Goal: Navigation & Orientation: Find specific page/section

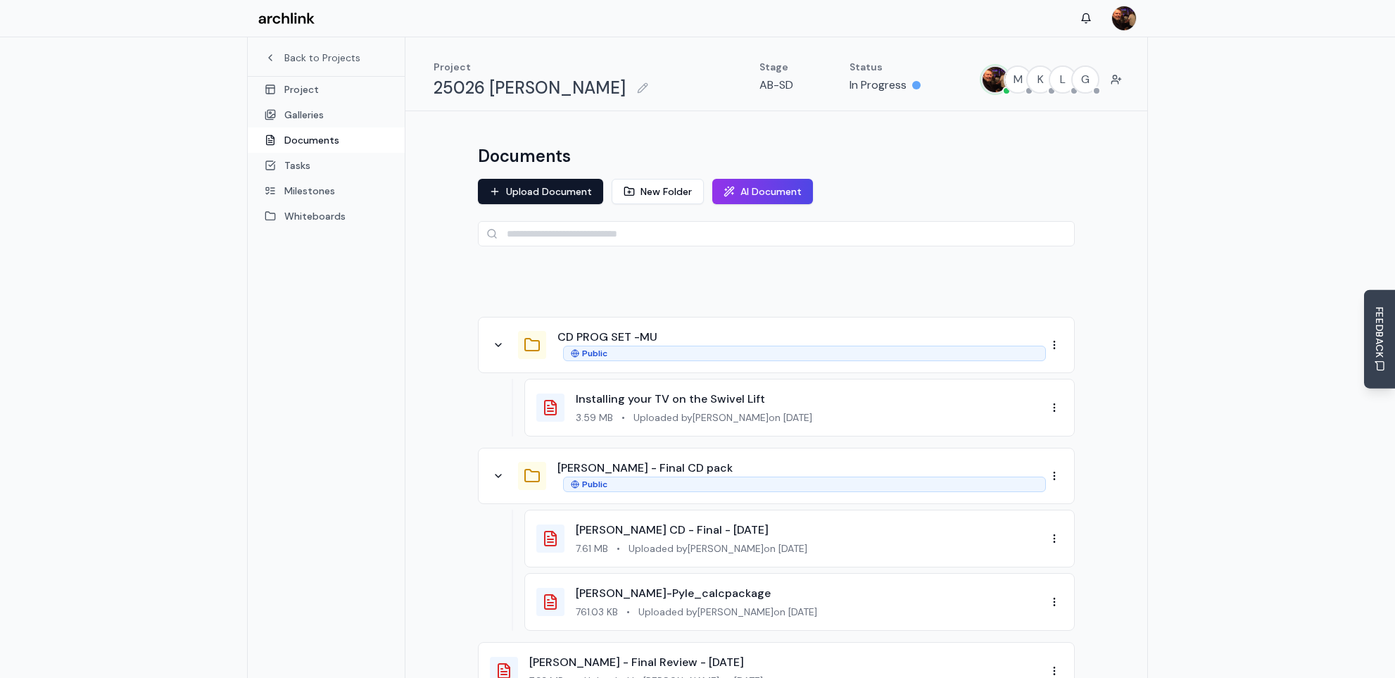
scroll to position [140, 0]
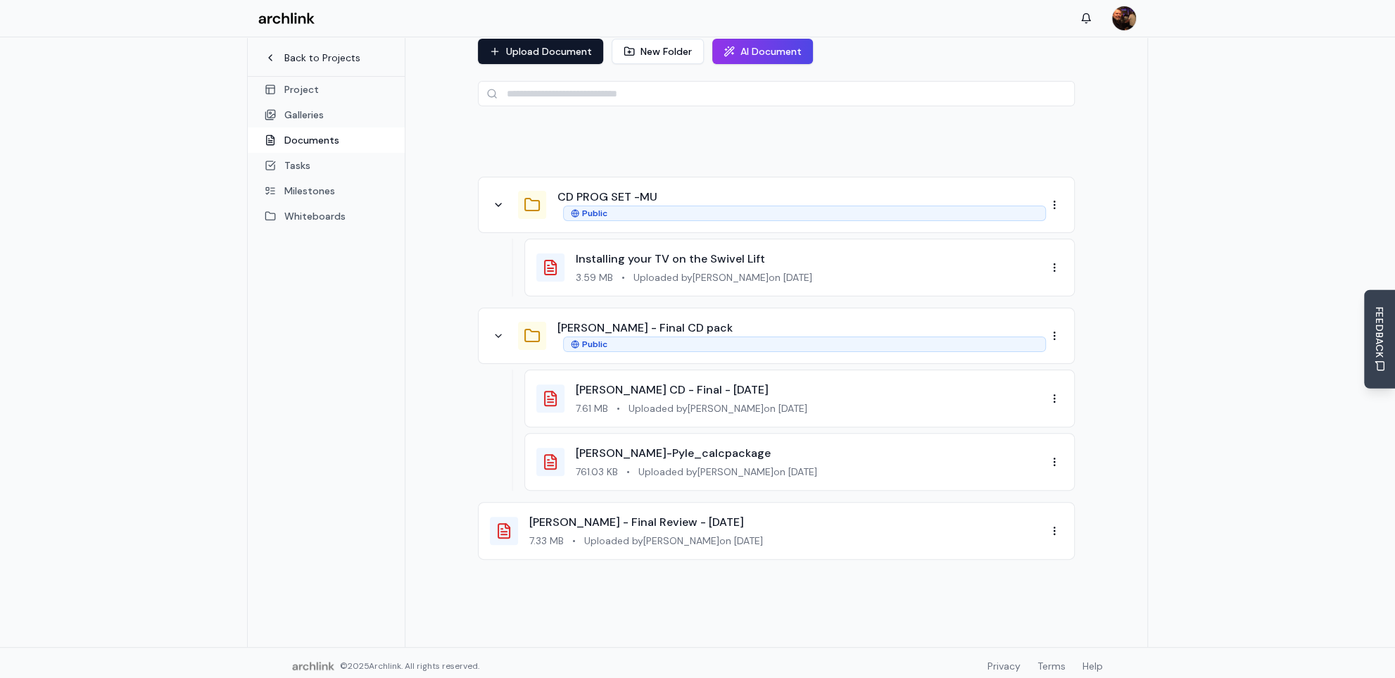
click at [306, 60] on link "Back to Projects" at bounding box center [326, 58] width 123 height 14
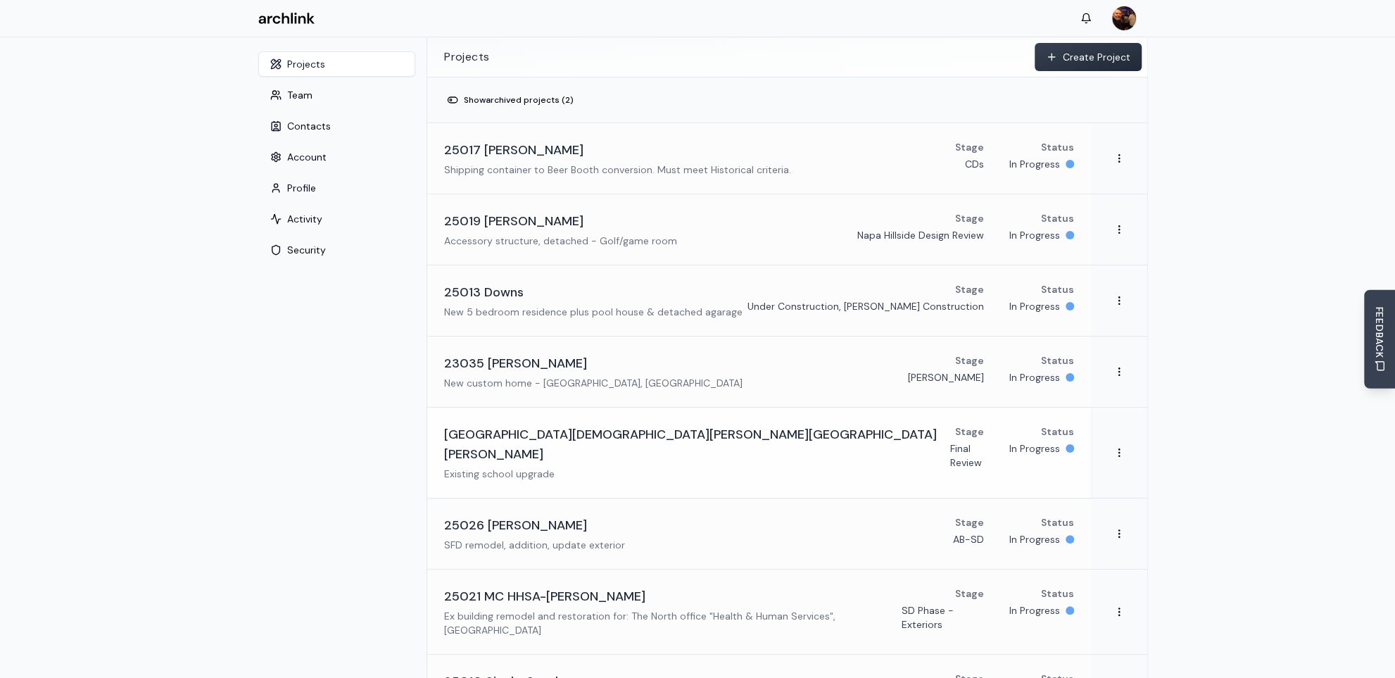
click at [553, 439] on h3 "[GEOGRAPHIC_DATA][DEMOGRAPHIC_DATA][PERSON_NAME][GEOGRAPHIC_DATA][PERSON_NAME]" at bounding box center [697, 443] width 506 height 39
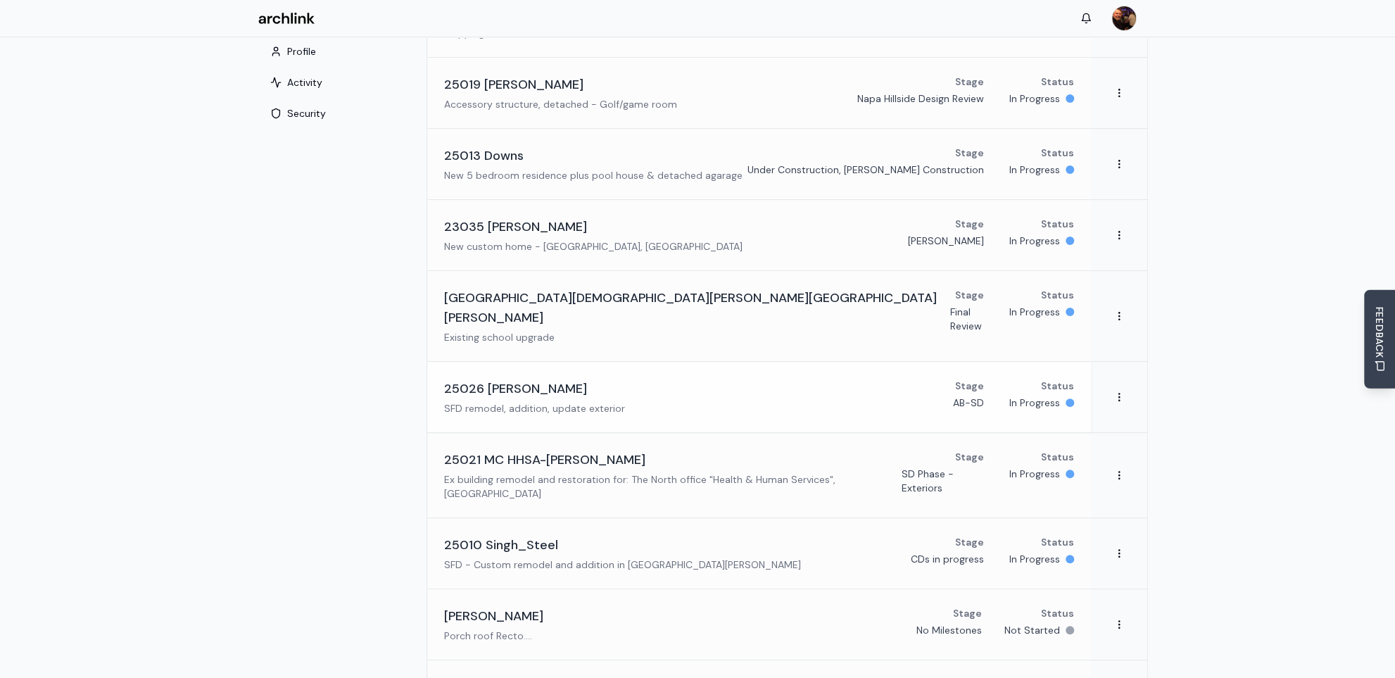
scroll to position [140, 0]
click at [571, 446] on h3 "25021 MC HHSA-[PERSON_NAME]" at bounding box center [544, 456] width 201 height 20
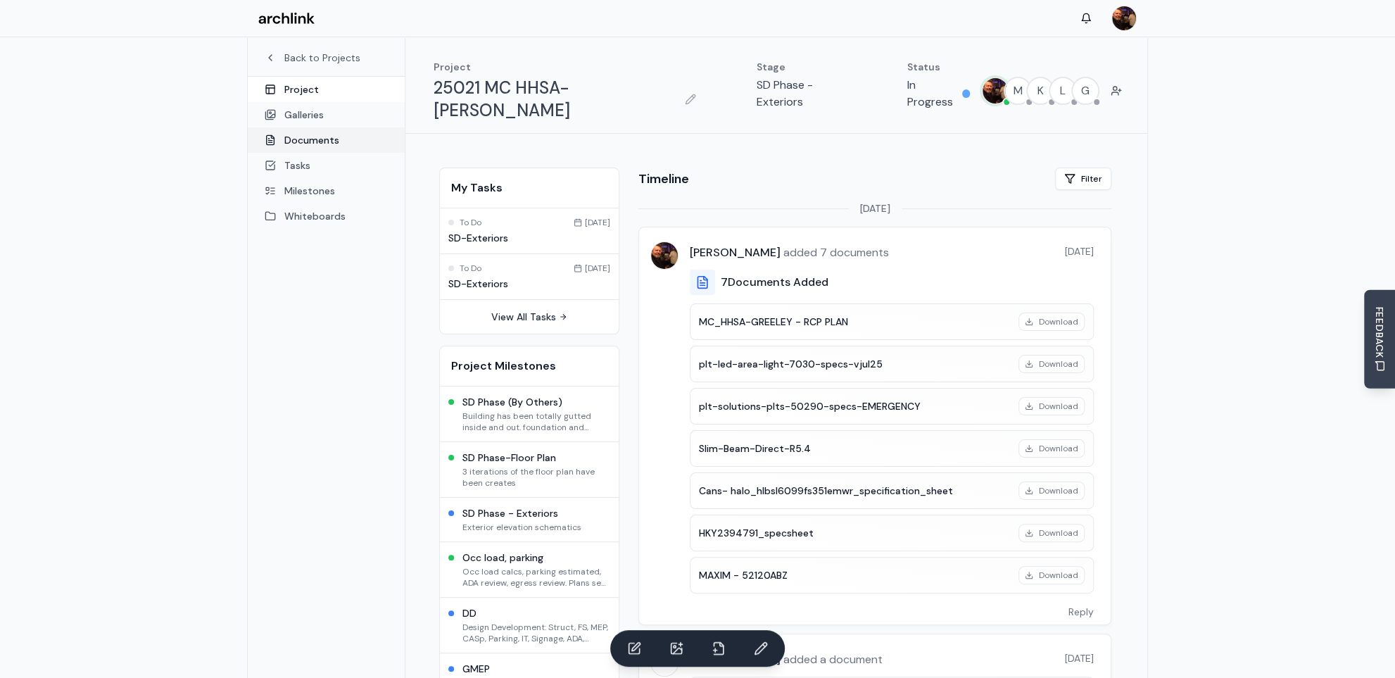
click at [294, 139] on link "Documents" at bounding box center [326, 139] width 157 height 25
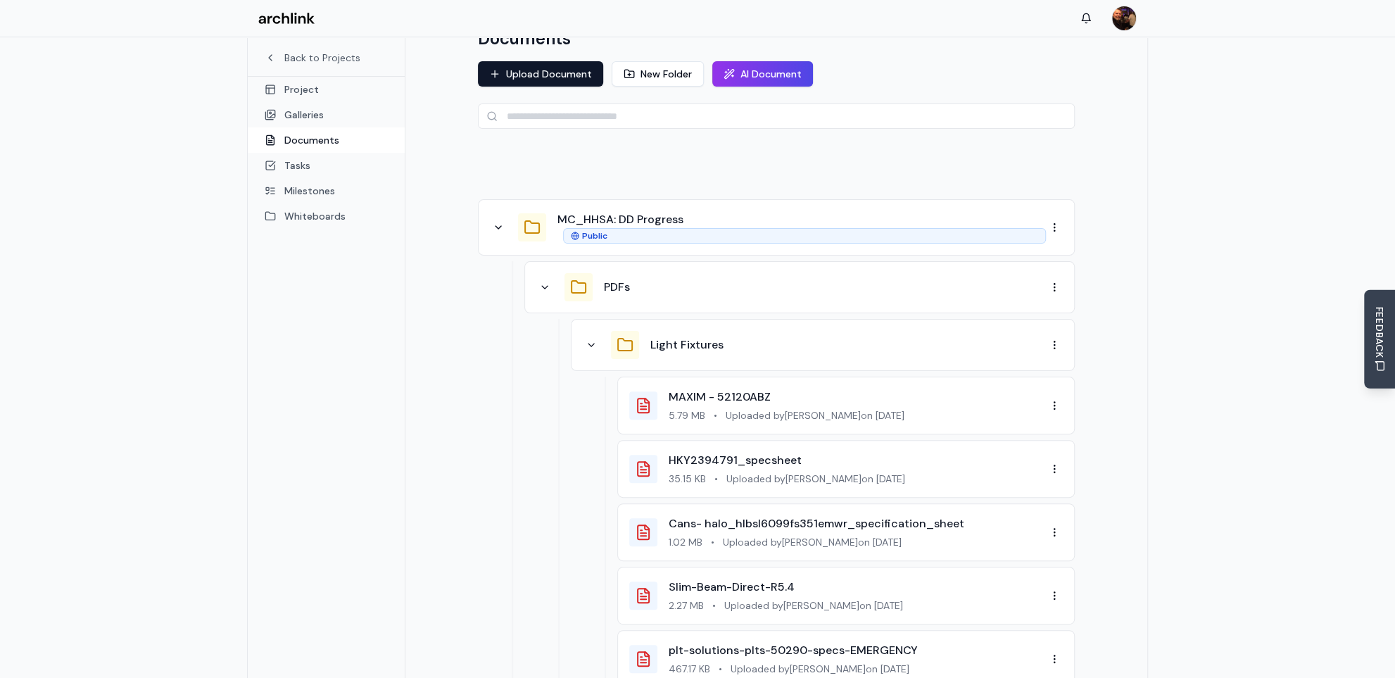
scroll to position [211, 0]
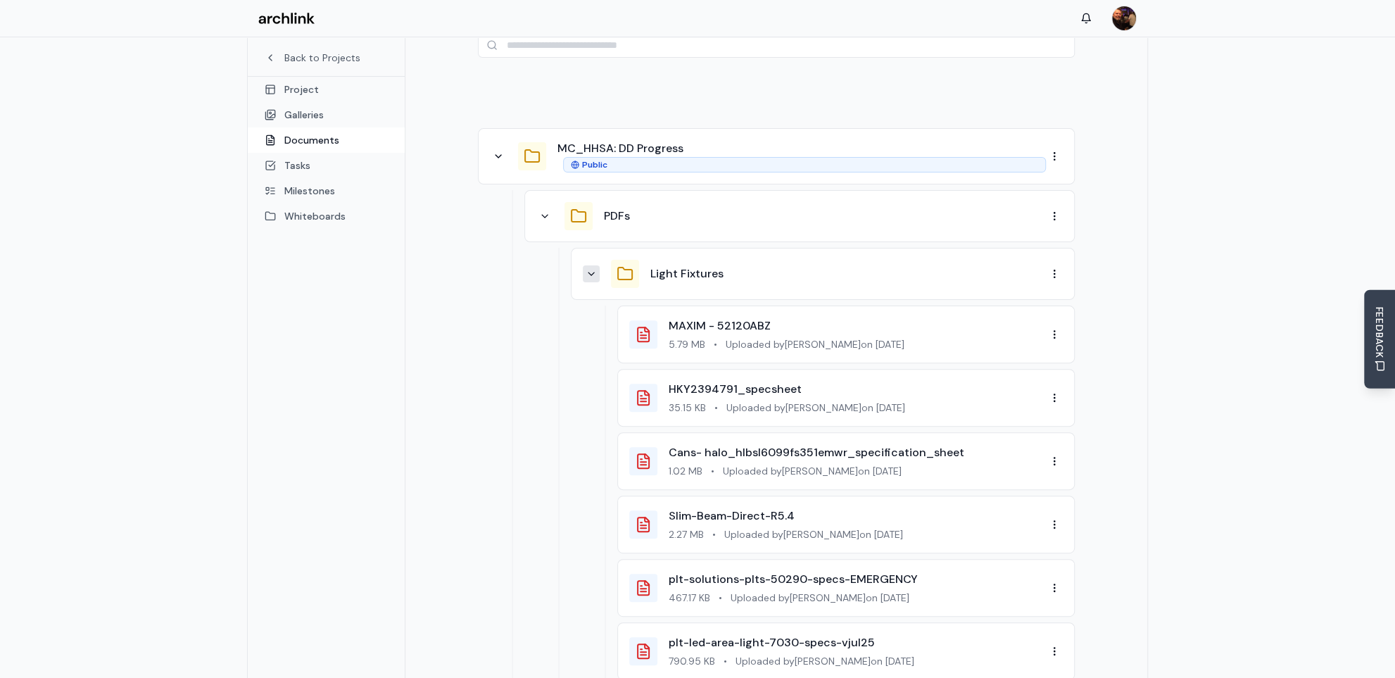
click at [588, 268] on icon at bounding box center [591, 273] width 11 height 11
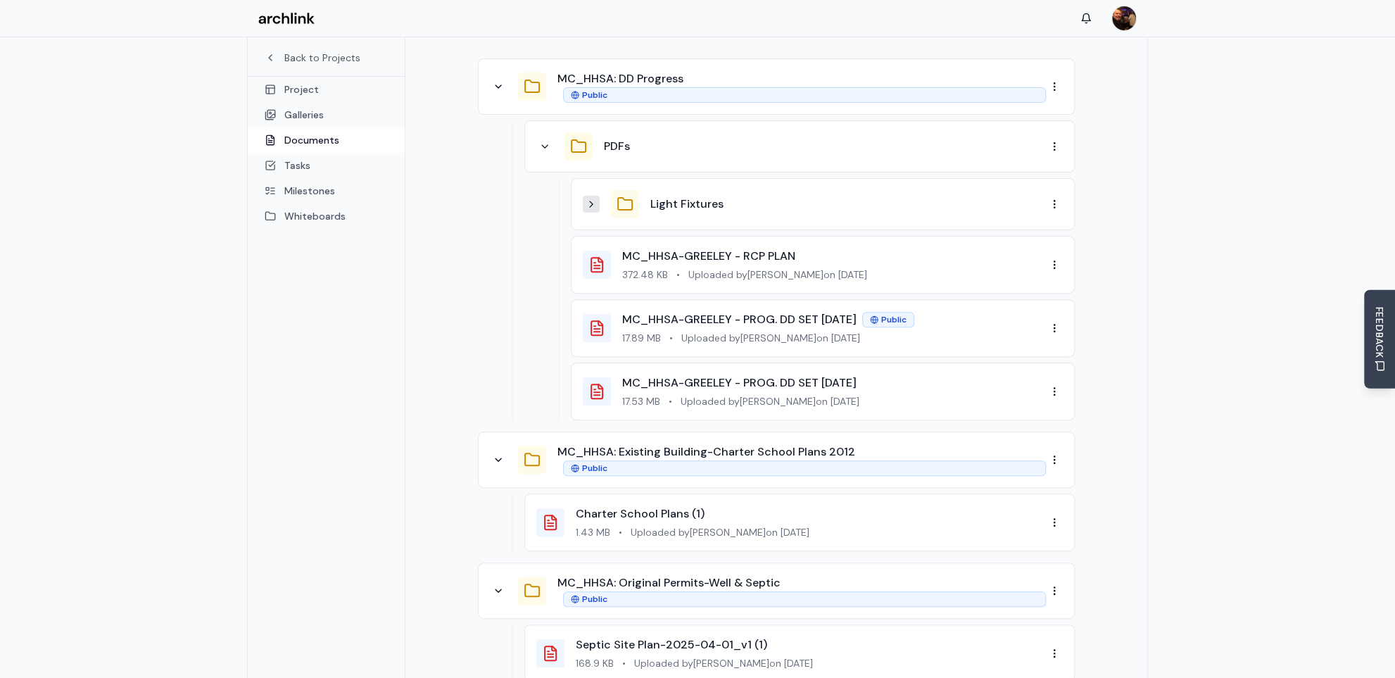
scroll to position [281, 0]
click at [313, 115] on link "Galleries" at bounding box center [326, 114] width 157 height 25
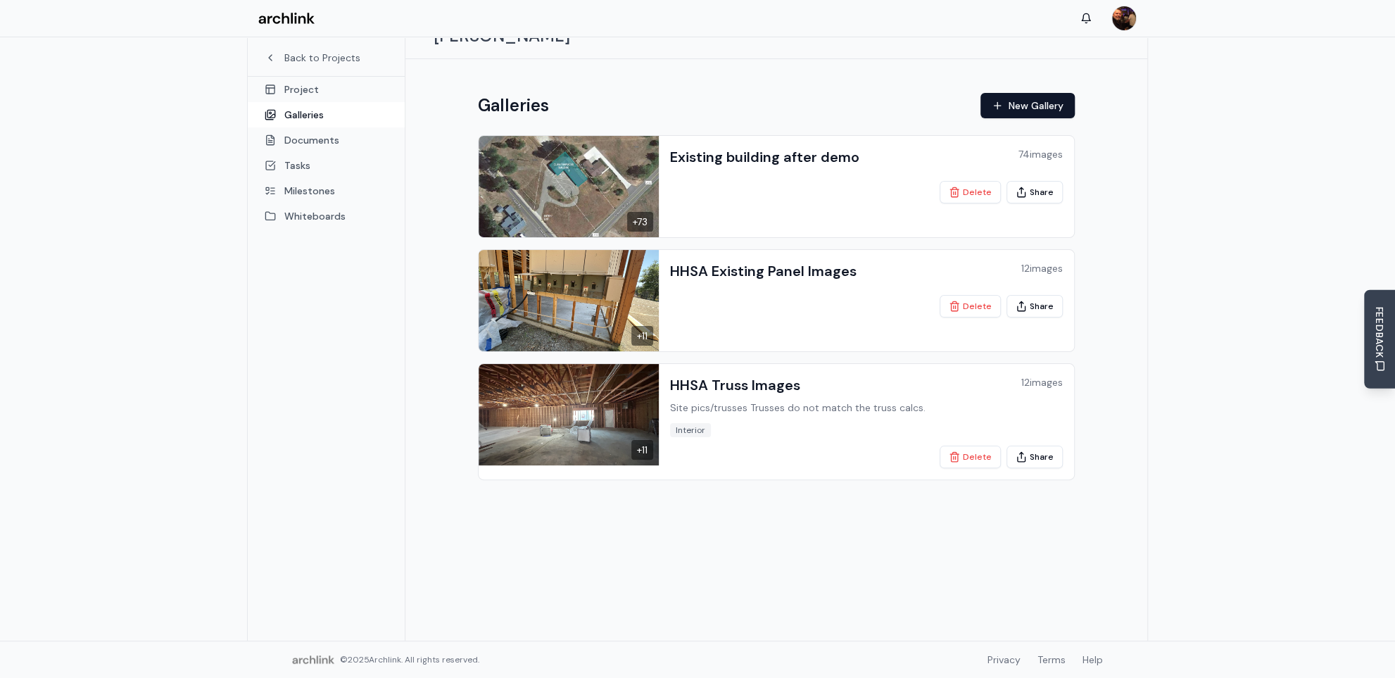
scroll to position [74, 0]
click at [306, 87] on link "Project" at bounding box center [326, 89] width 157 height 25
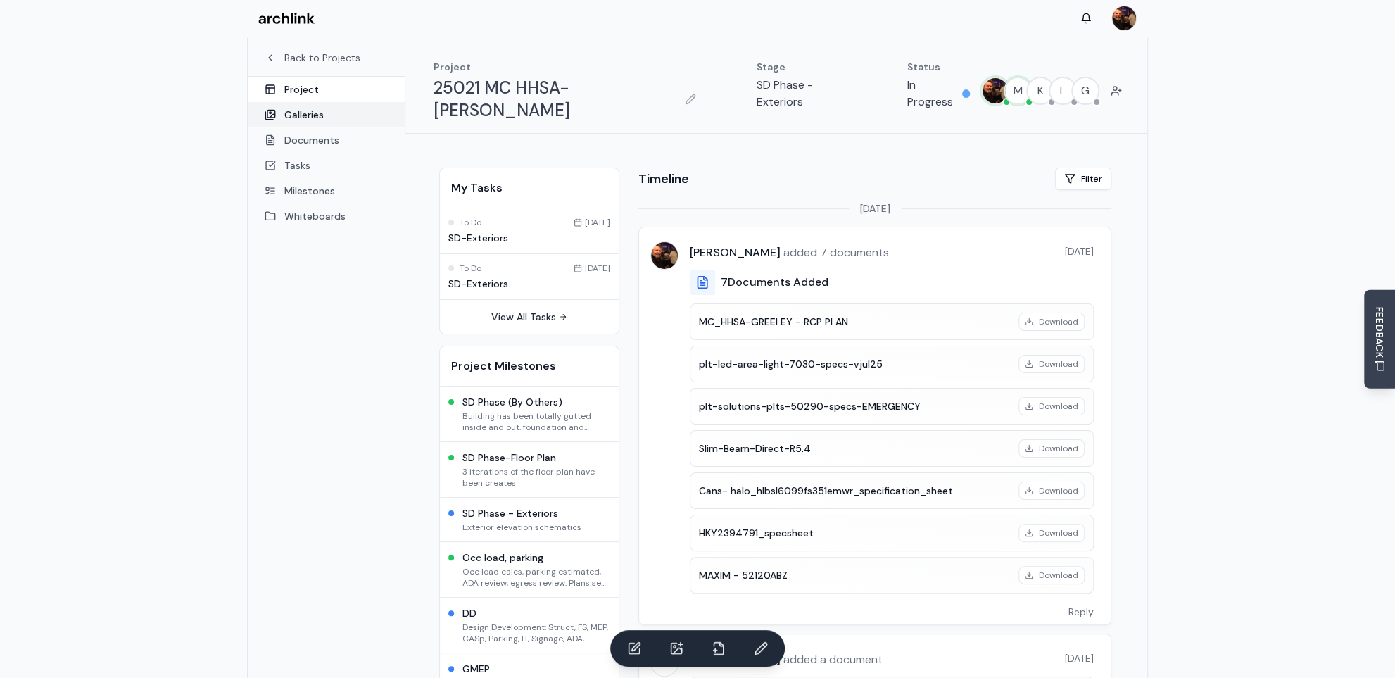
click at [310, 115] on link "Galleries" at bounding box center [326, 114] width 157 height 25
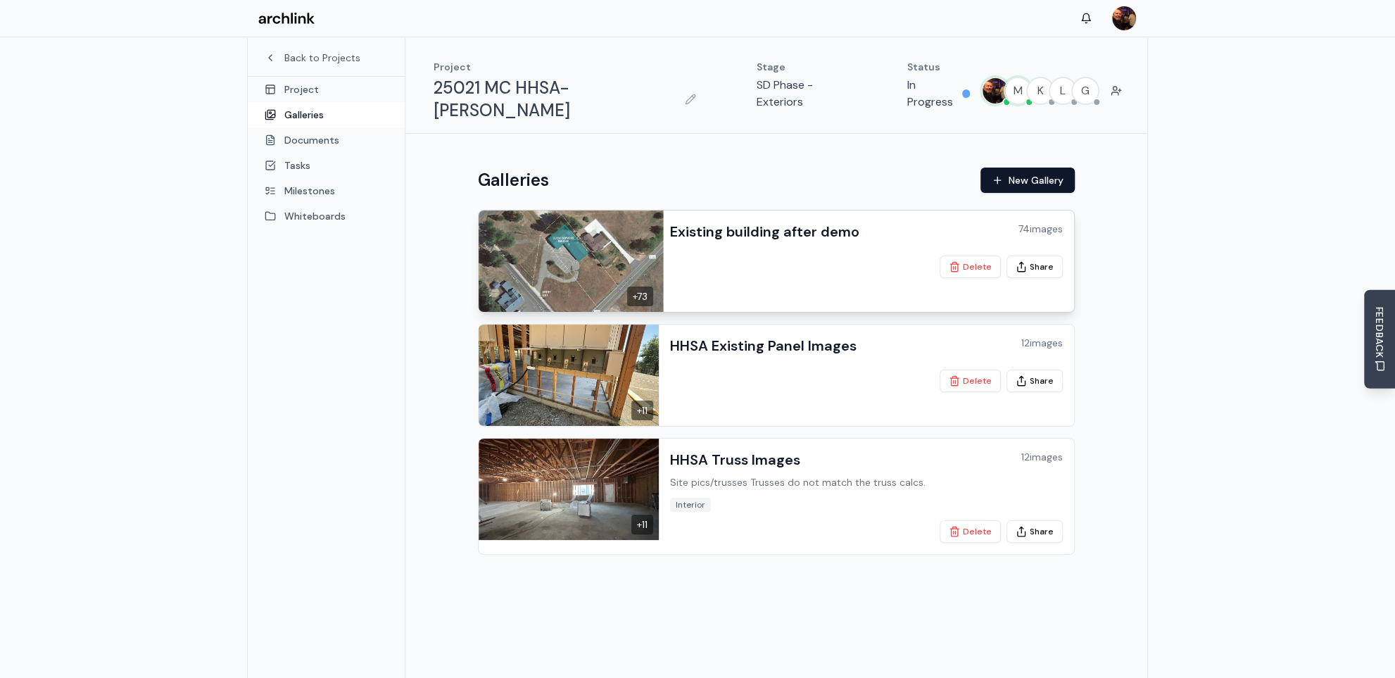
click at [686, 222] on h3 "Existing building after demo" at bounding box center [764, 232] width 189 height 20
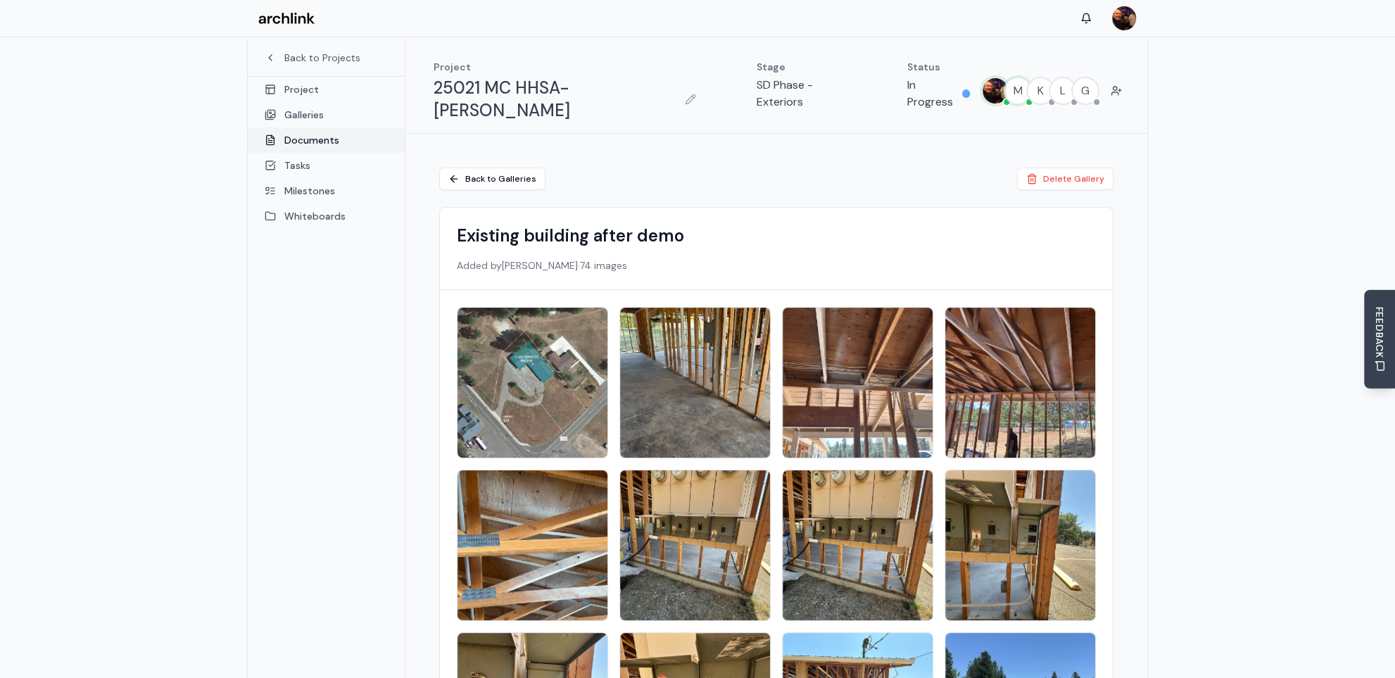
click at [311, 139] on link "Documents" at bounding box center [326, 139] width 157 height 25
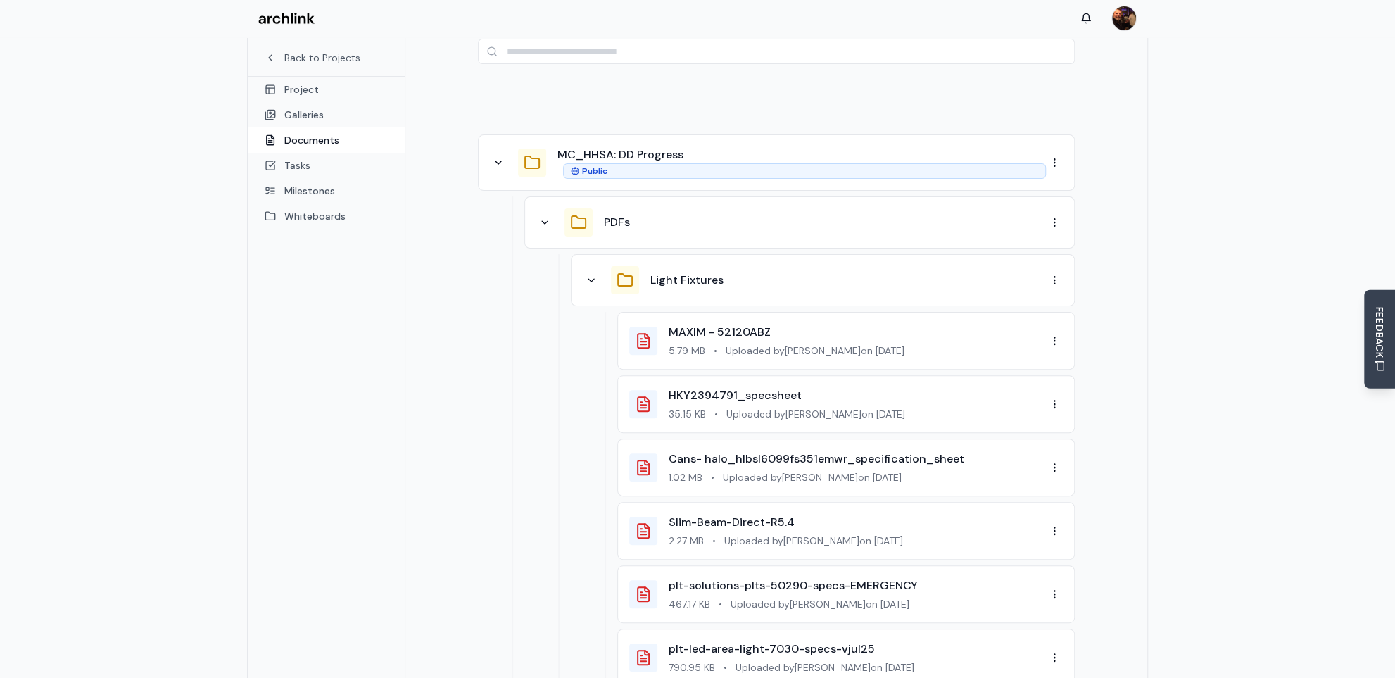
scroll to position [211, 0]
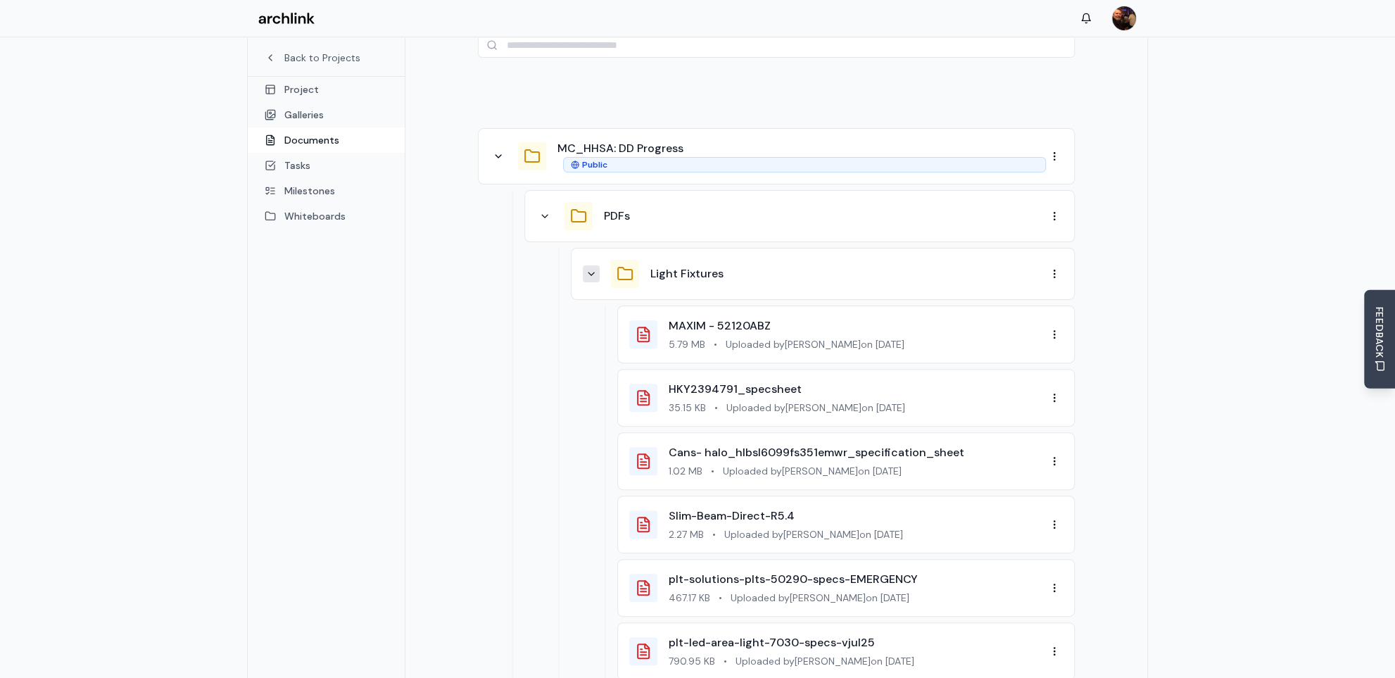
click at [592, 272] on icon at bounding box center [591, 273] width 6 height 3
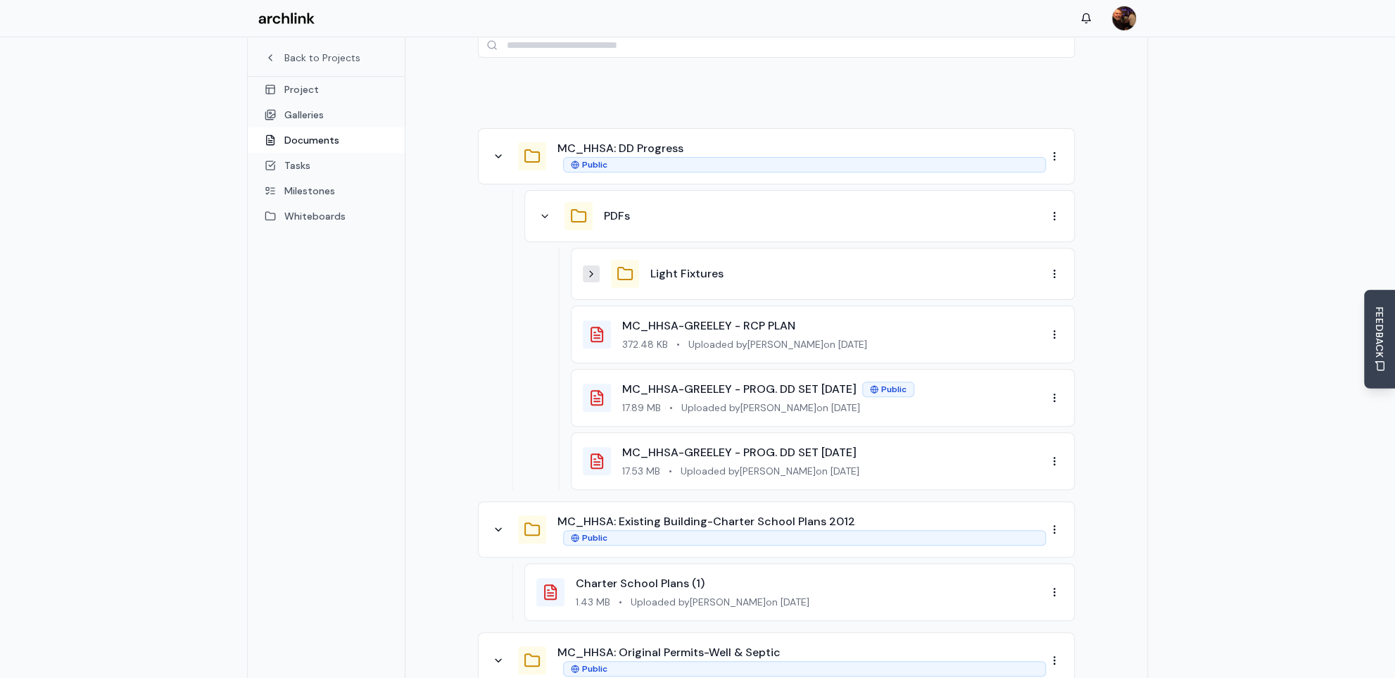
scroll to position [281, 0]
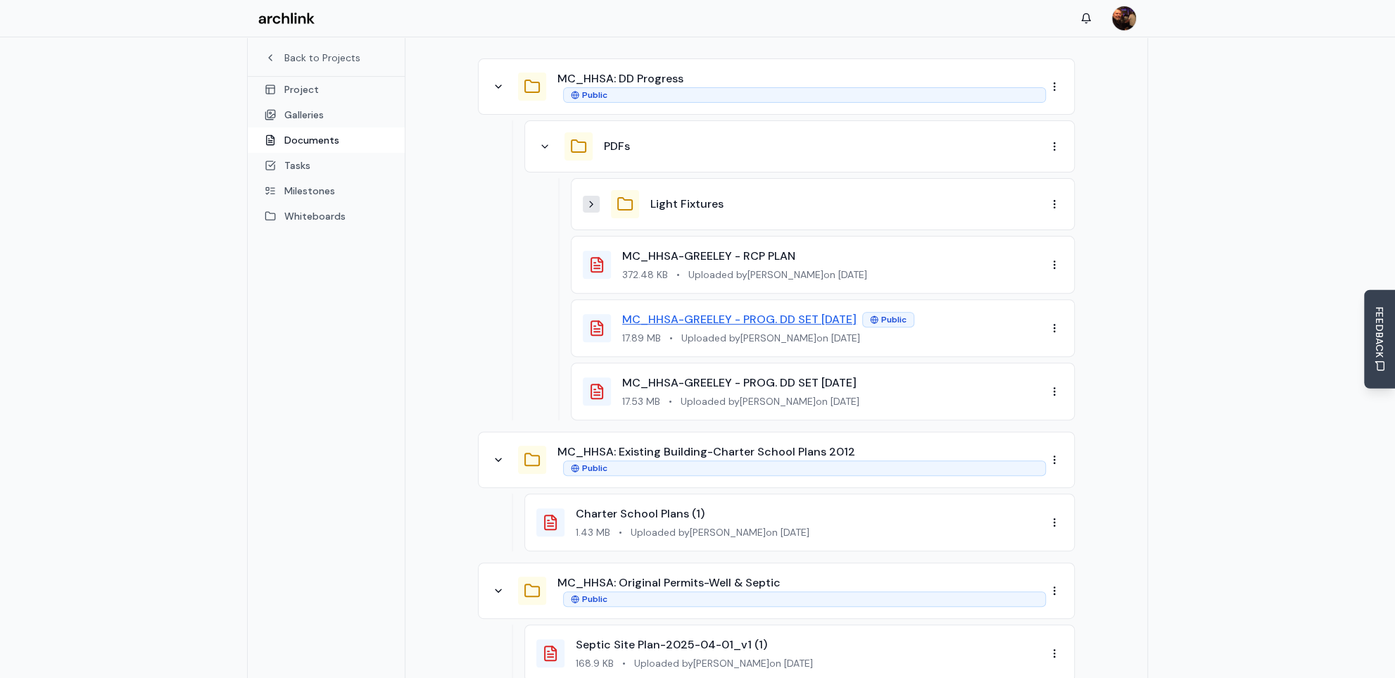
click at [758, 312] on link "MC_HHSA-GREELEY - PROG. DD SET [DATE]" at bounding box center [739, 319] width 234 height 15
